Goal: Task Accomplishment & Management: Manage account settings

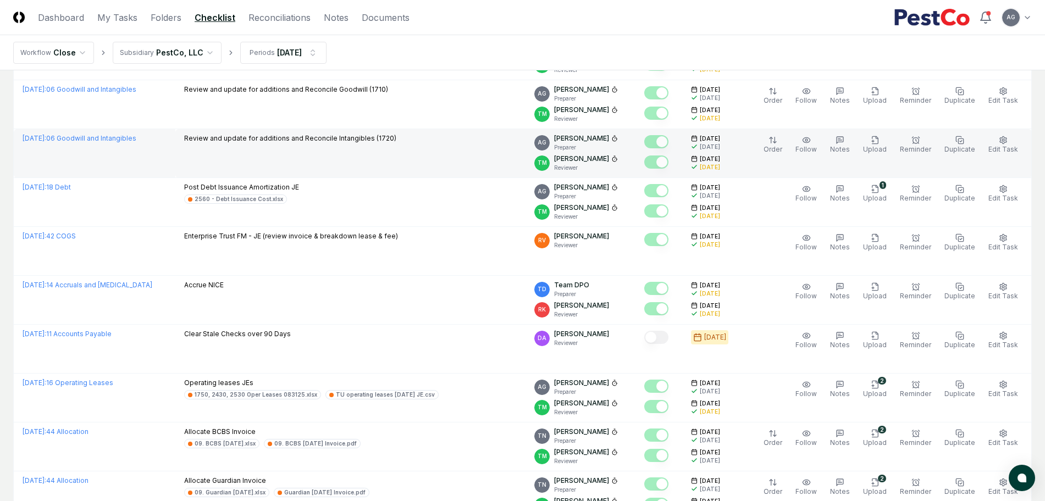
scroll to position [893, 0]
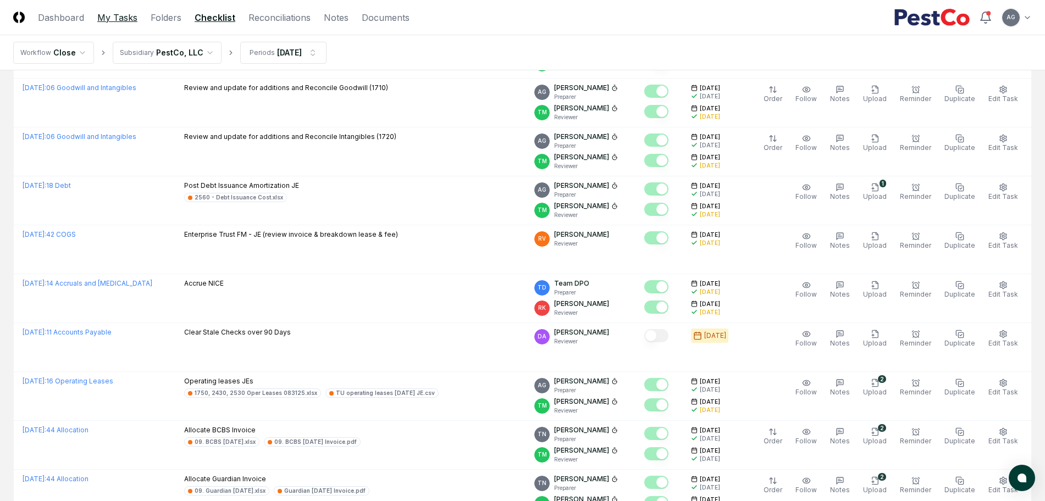
click at [124, 14] on link "My Tasks" at bounding box center [117, 17] width 40 height 13
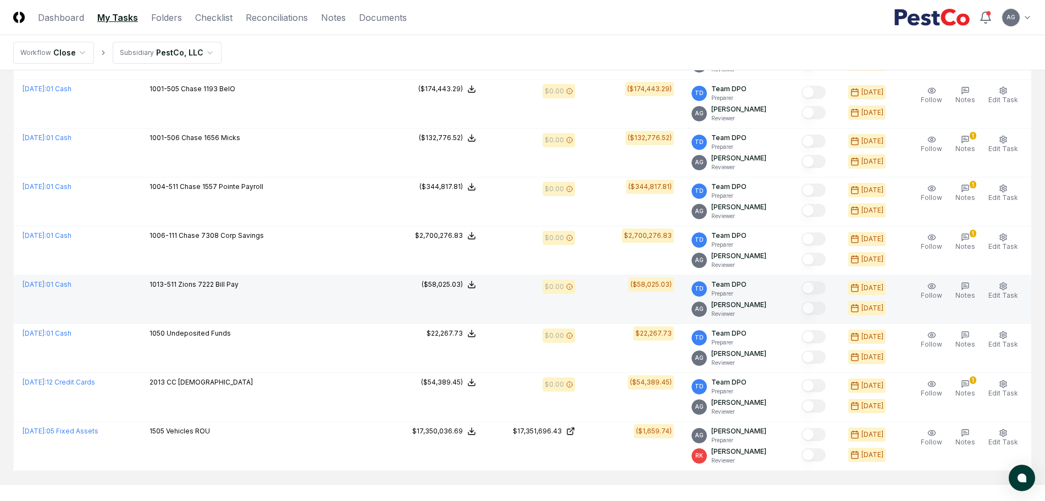
scroll to position [571, 0]
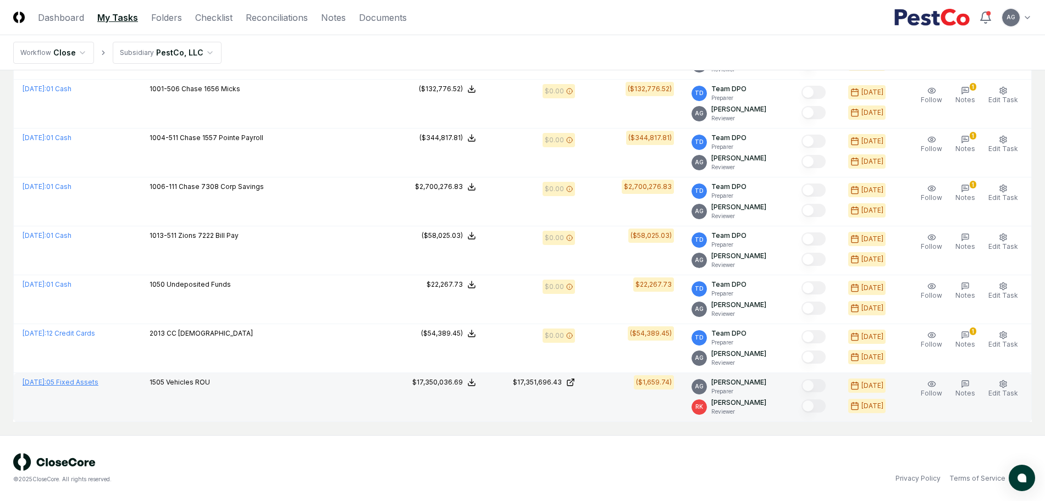
click at [95, 383] on link "[DATE] : 05 Fixed Assets" at bounding box center [61, 382] width 76 height 8
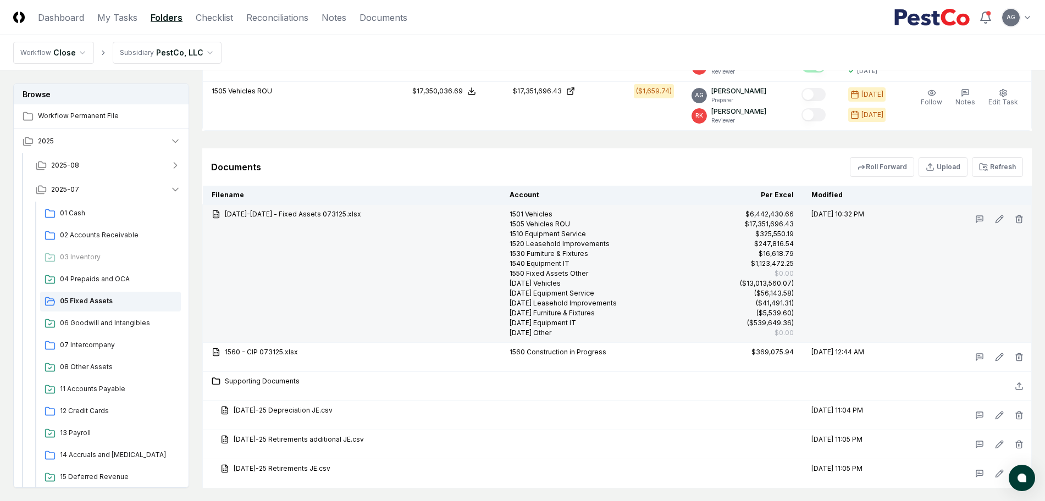
scroll to position [1097, 0]
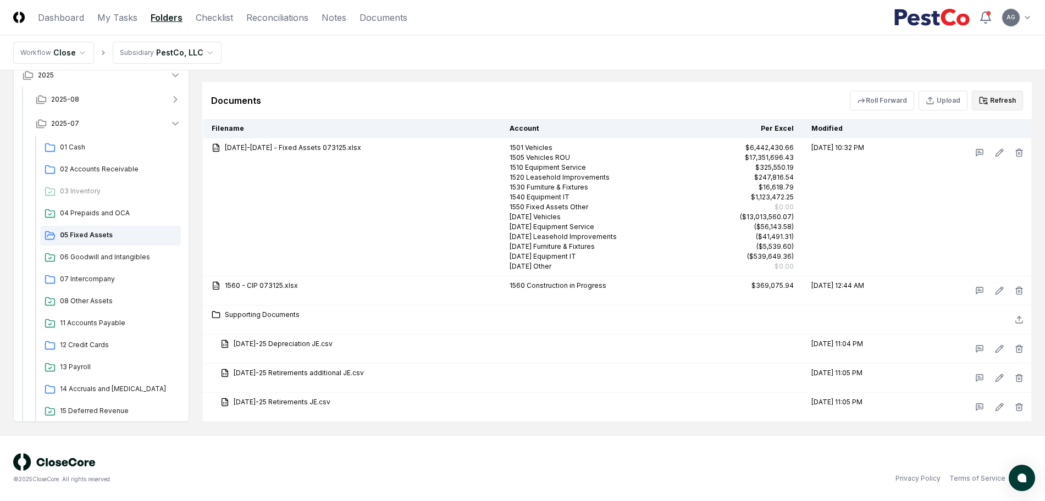
click at [1009, 95] on button "Refresh" at bounding box center [997, 101] width 51 height 20
click at [579, 87] on div "Documents Roll Forward Upload Refresh" at bounding box center [616, 100] width 829 height 37
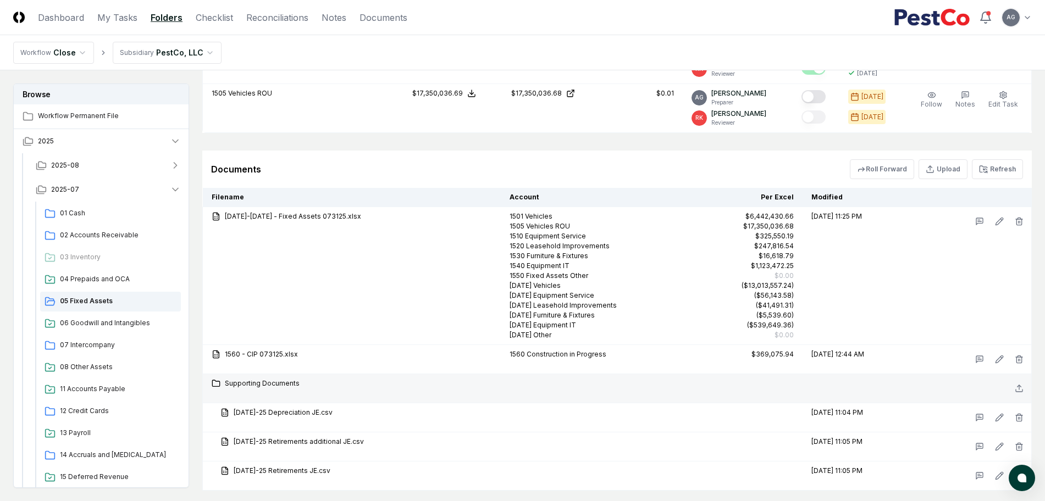
scroll to position [959, 0]
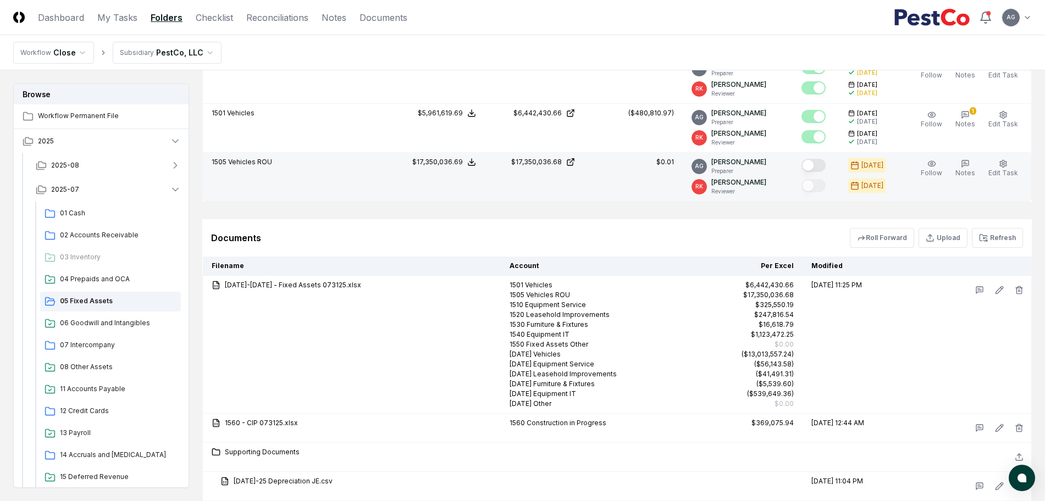
click at [818, 164] on button "Mark complete" at bounding box center [813, 165] width 24 height 13
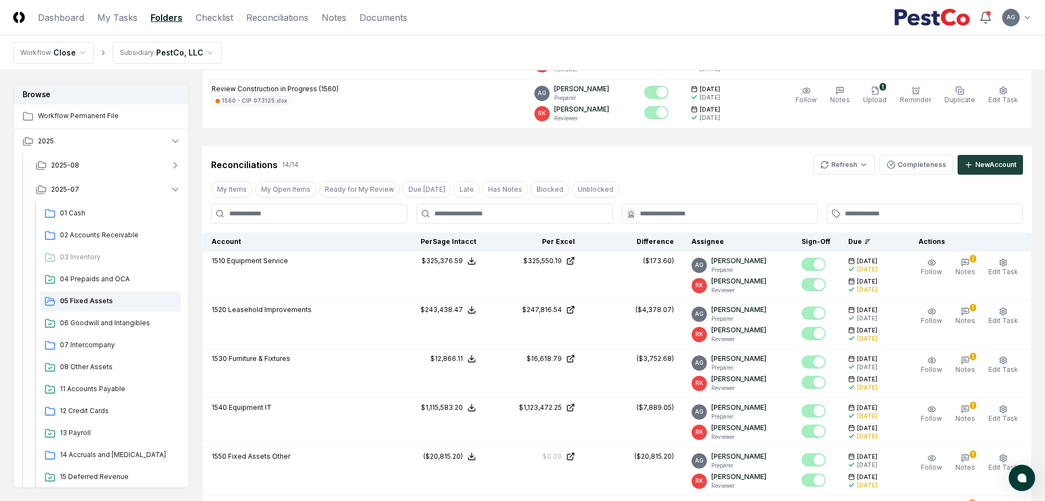
scroll to position [204, 0]
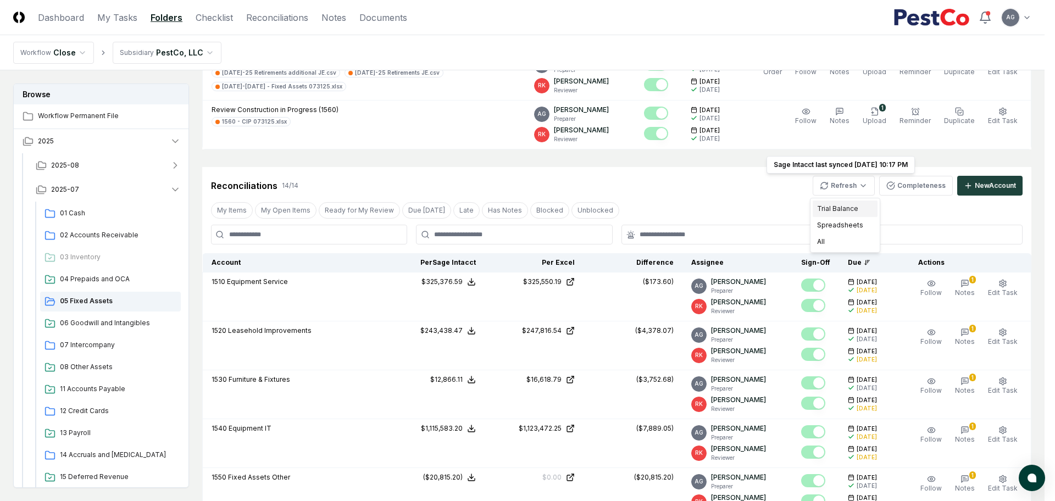
click at [850, 208] on div "Trial Balance" at bounding box center [845, 209] width 65 height 16
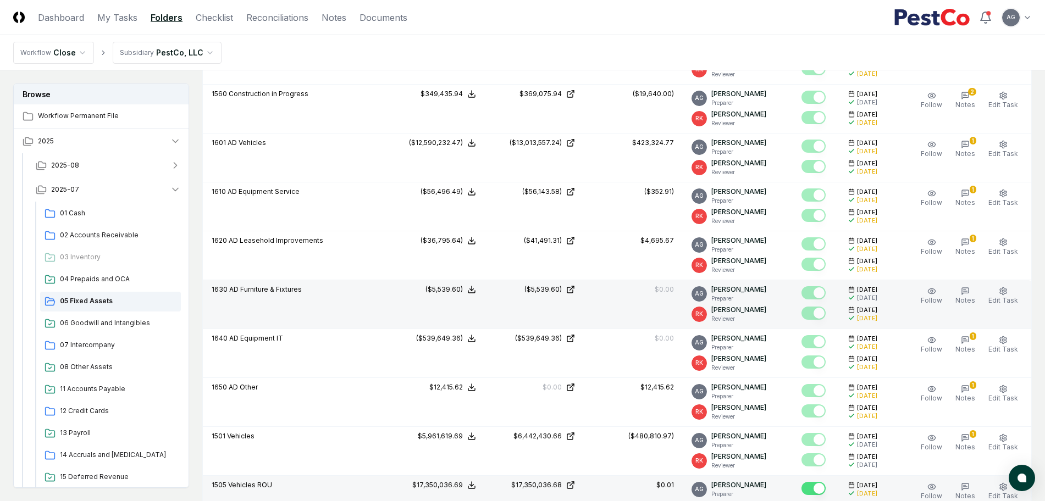
scroll to position [616, 0]
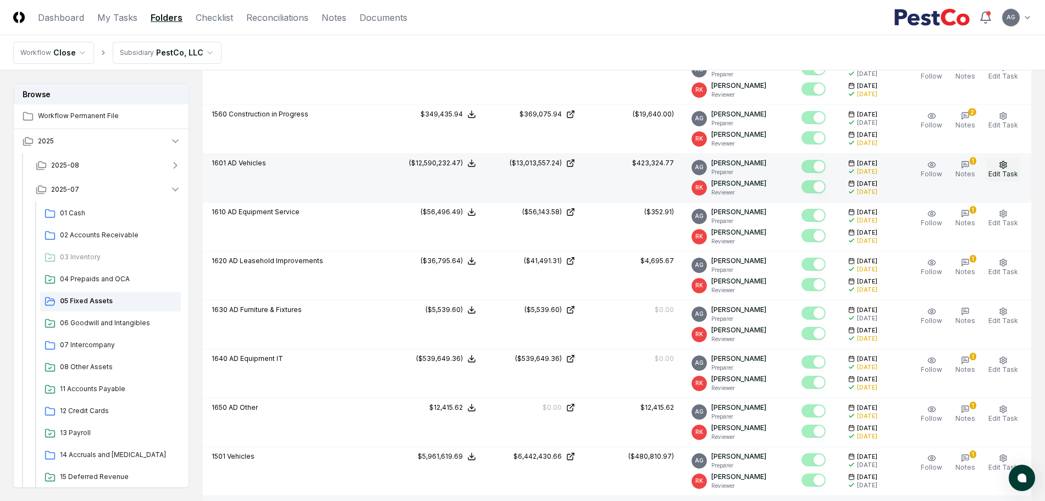
click at [998, 168] on button "Edit Task" at bounding box center [1003, 169] width 34 height 23
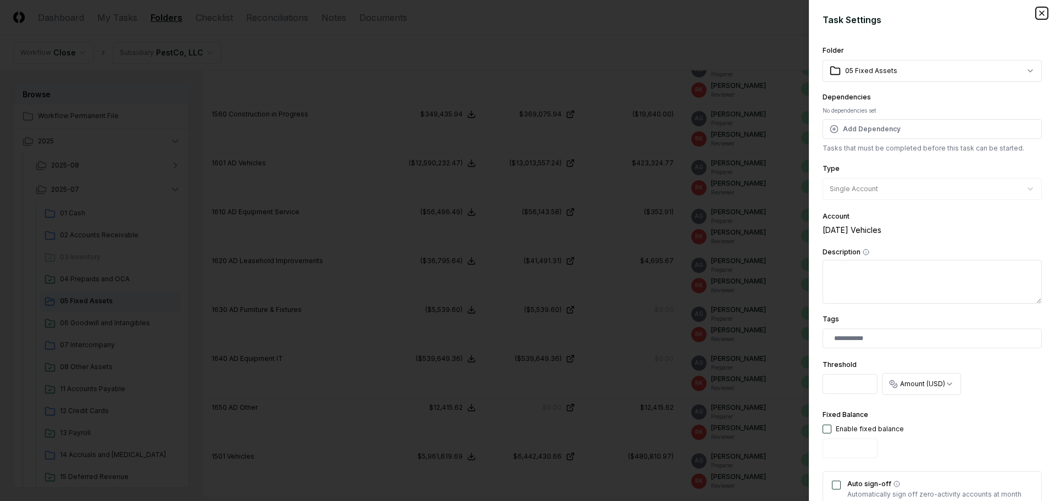
click at [1037, 13] on icon "button" at bounding box center [1041, 13] width 9 height 9
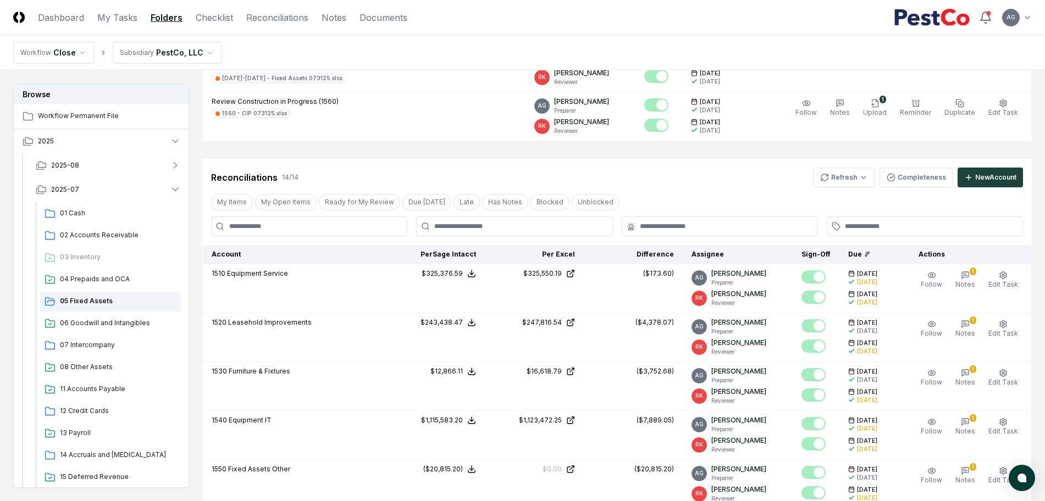
scroll to position [66, 0]
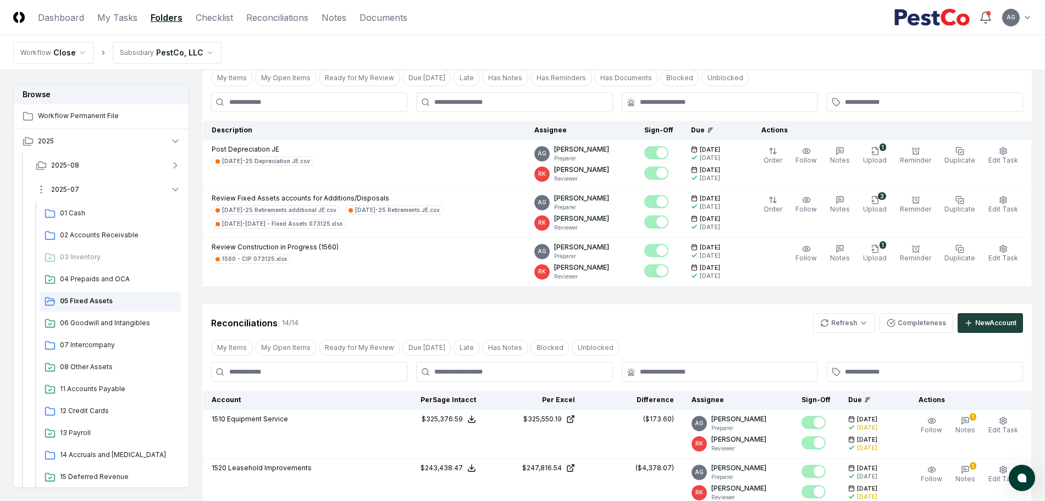
click at [137, 192] on button "2025-07" at bounding box center [108, 189] width 163 height 24
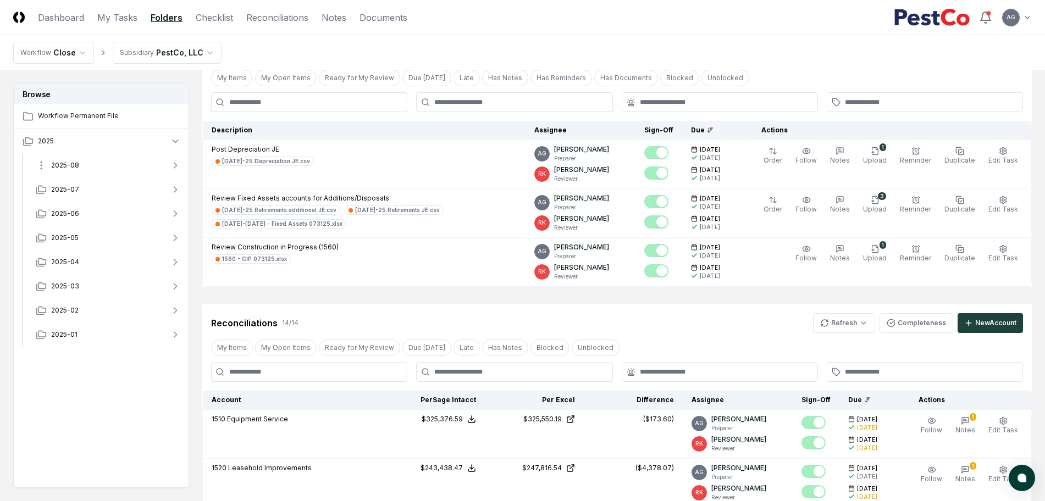
click at [105, 166] on button "2025-08" at bounding box center [108, 165] width 163 height 24
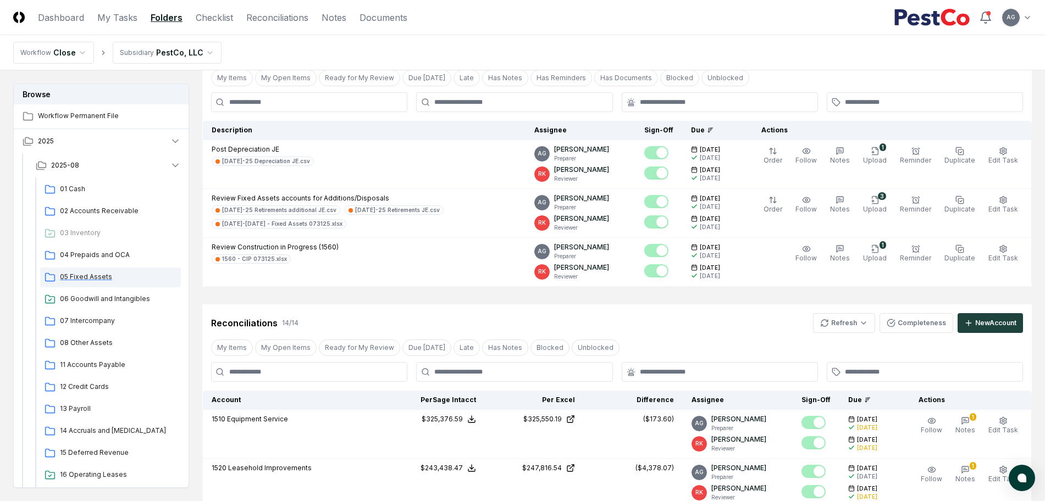
click at [100, 279] on span "05 Fixed Assets" at bounding box center [118, 277] width 116 height 10
